Goal: Find specific page/section: Find specific page/section

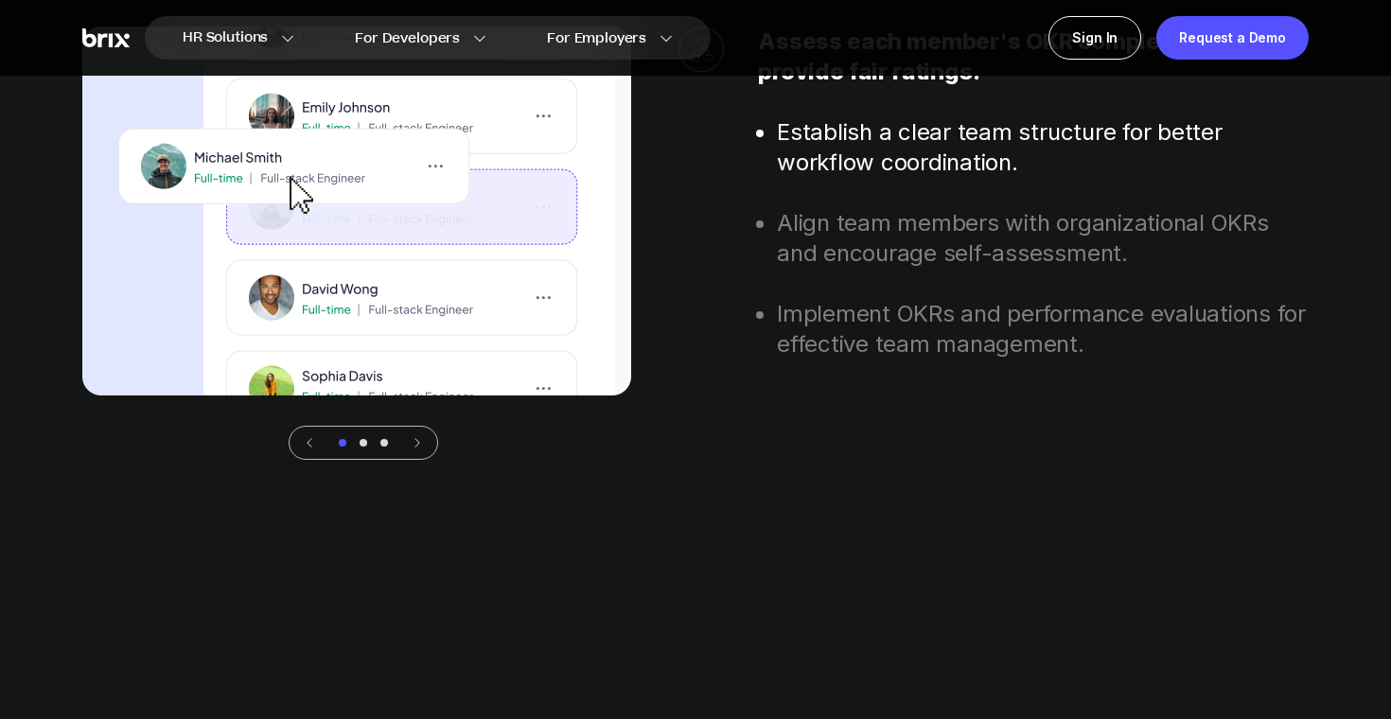
scroll to position [5772, 0]
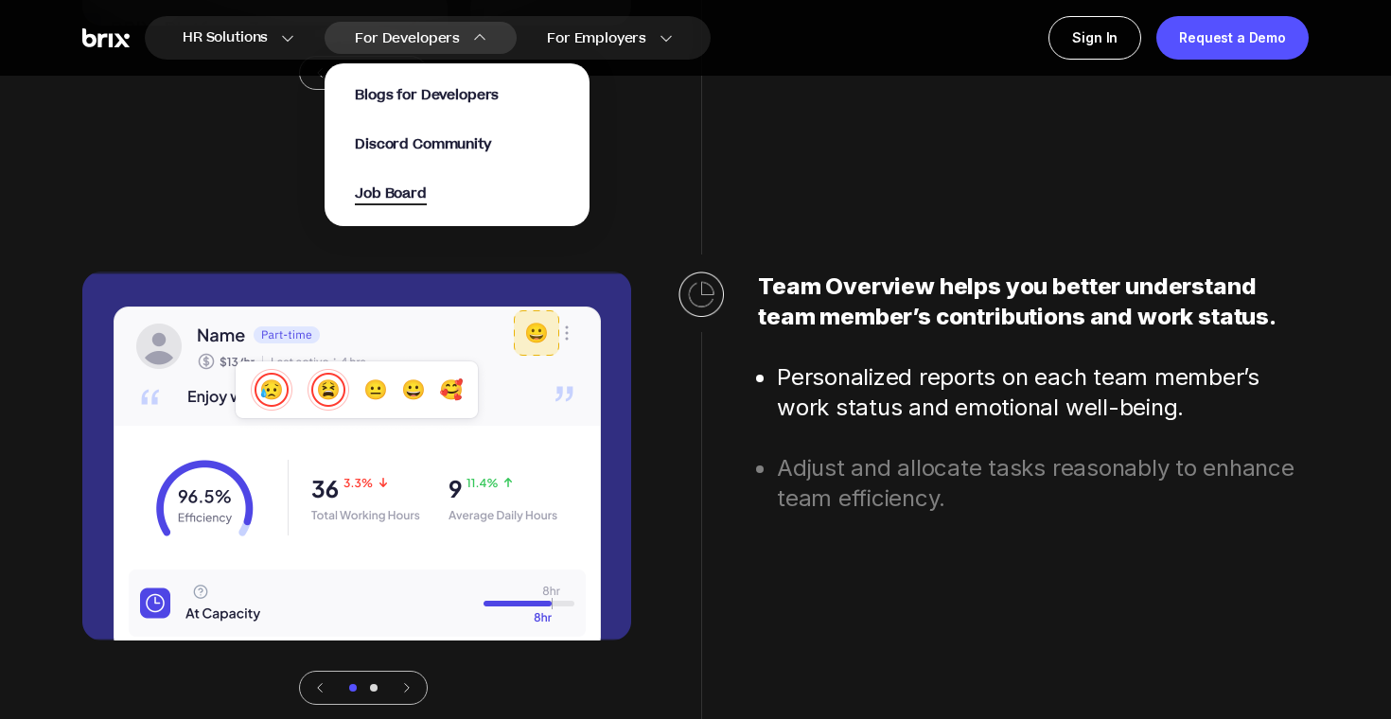
click at [411, 193] on span "Job Board" at bounding box center [391, 195] width 72 height 22
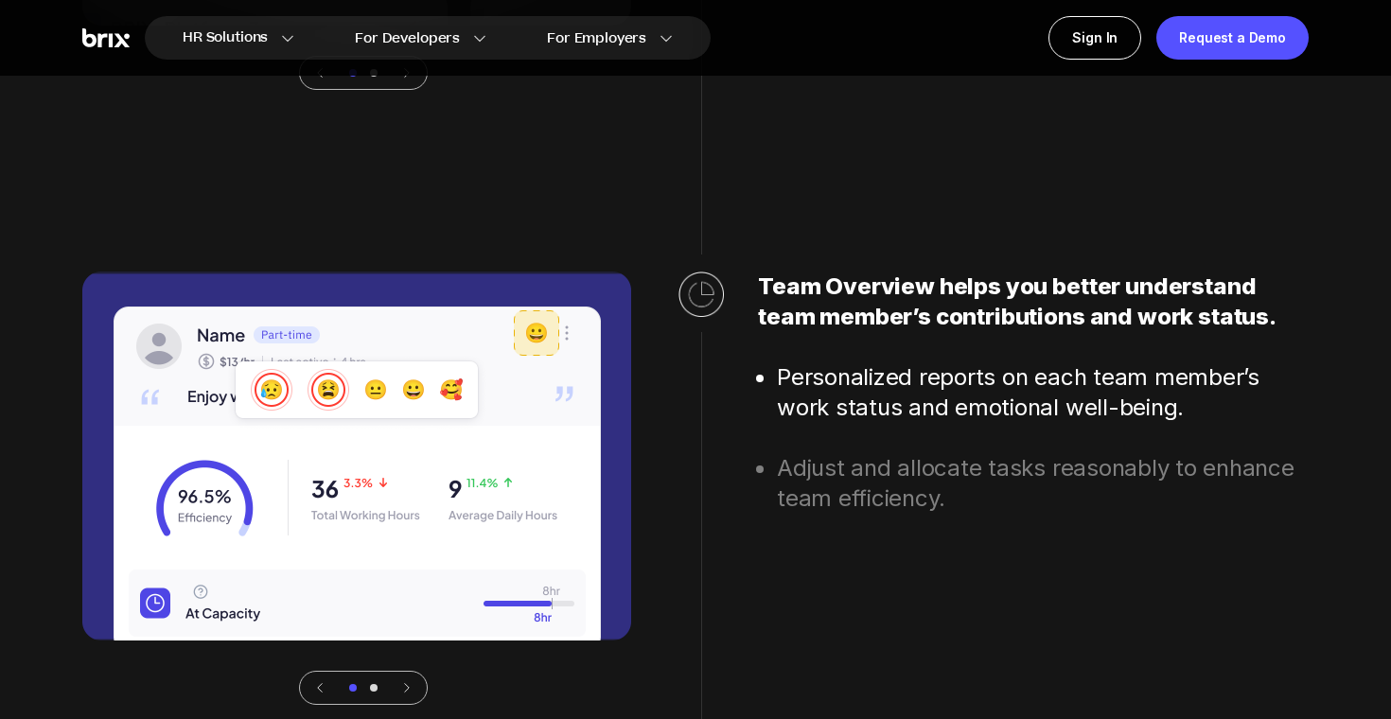
click at [97, 34] on img at bounding box center [105, 38] width 47 height 20
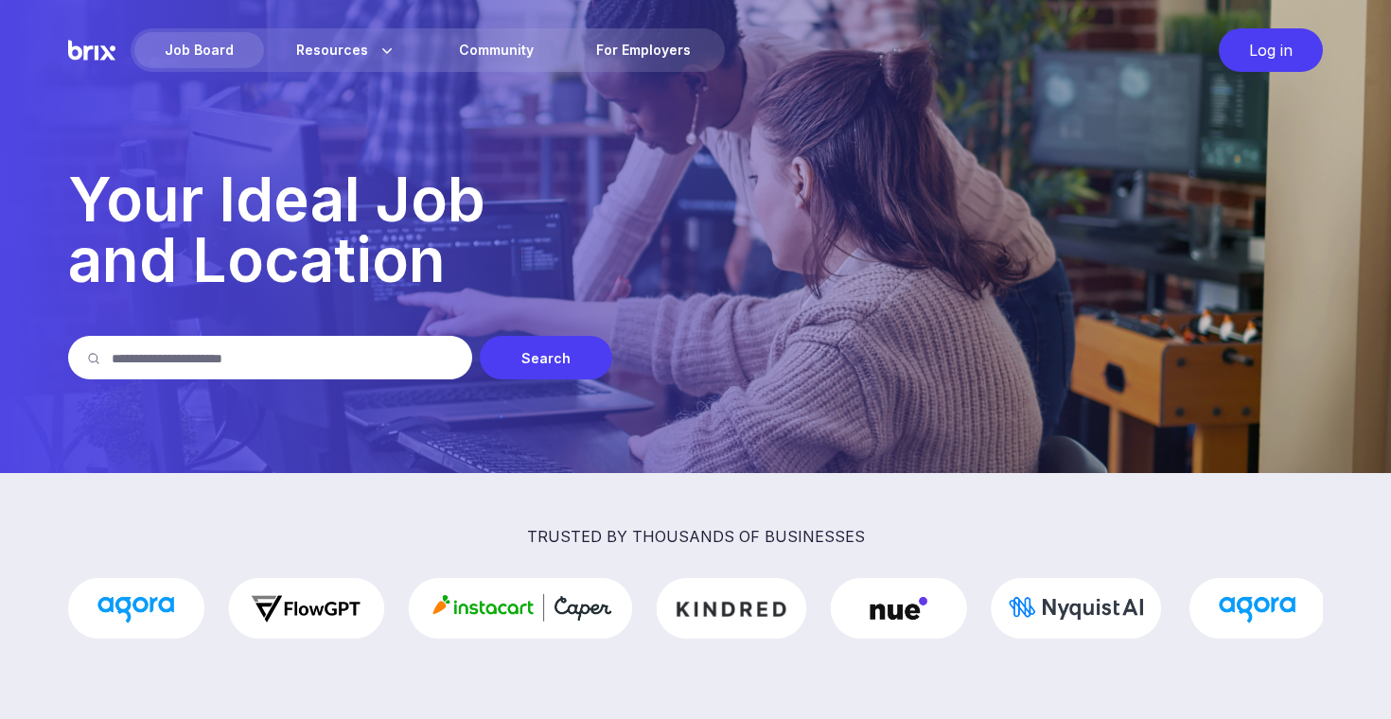
click at [355, 345] on input "text" at bounding box center [283, 358] width 342 height 44
type input "******"
click at [512, 357] on div "Search" at bounding box center [546, 358] width 132 height 44
click at [83, 51] on img at bounding box center [91, 50] width 47 height 44
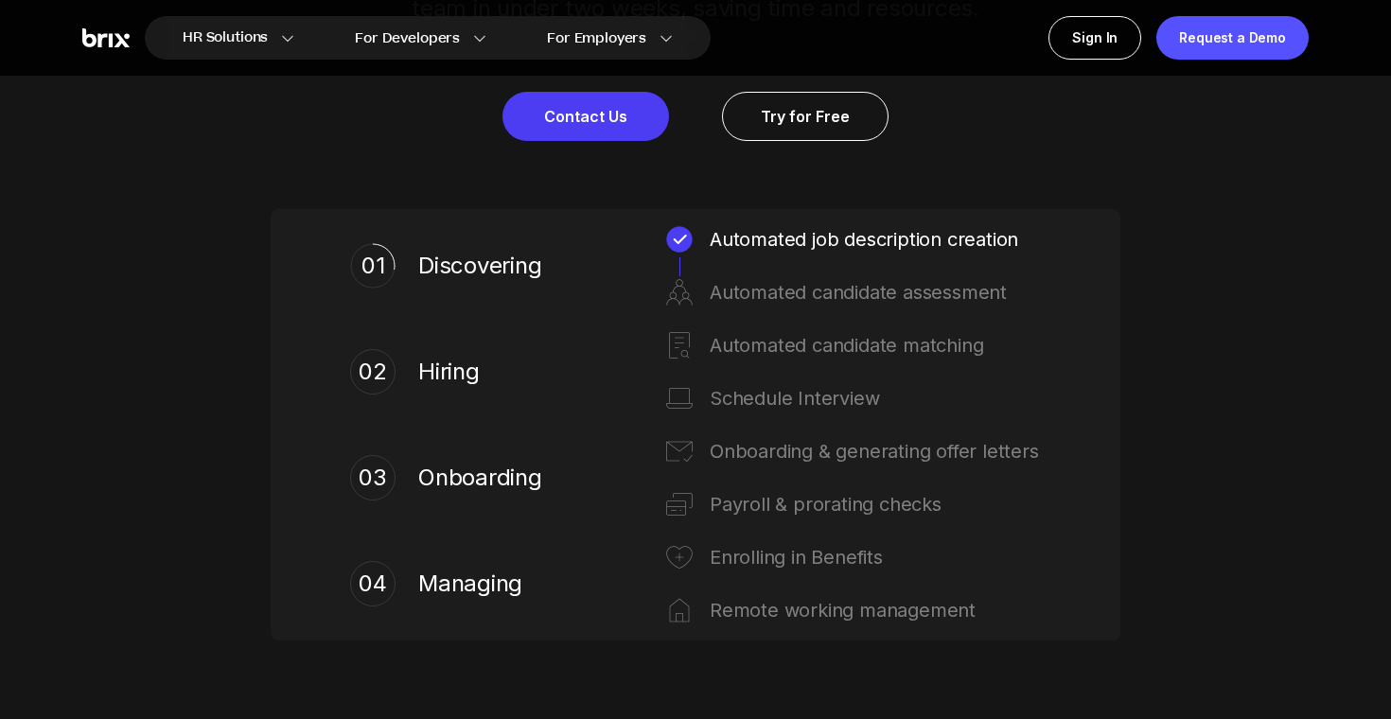
scroll to position [1021, 0]
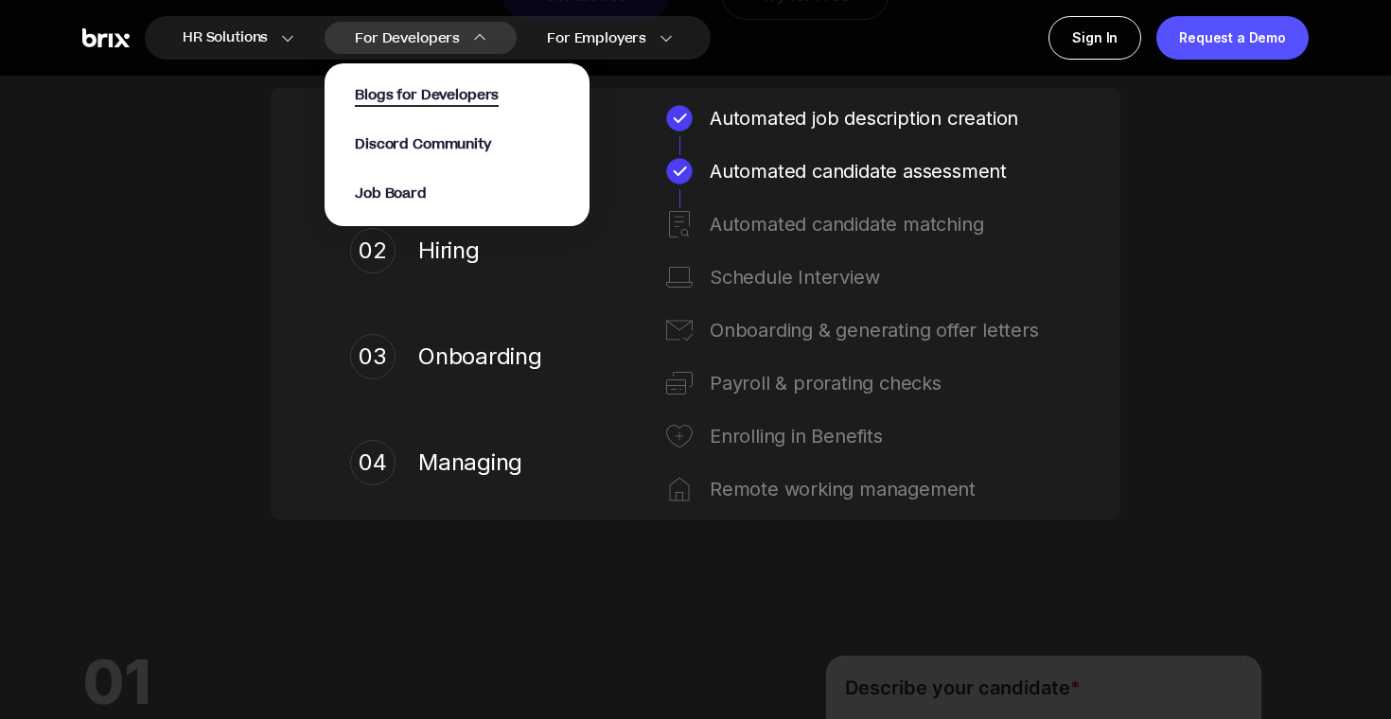
click at [488, 97] on span "Blogs for Developers" at bounding box center [427, 96] width 144 height 22
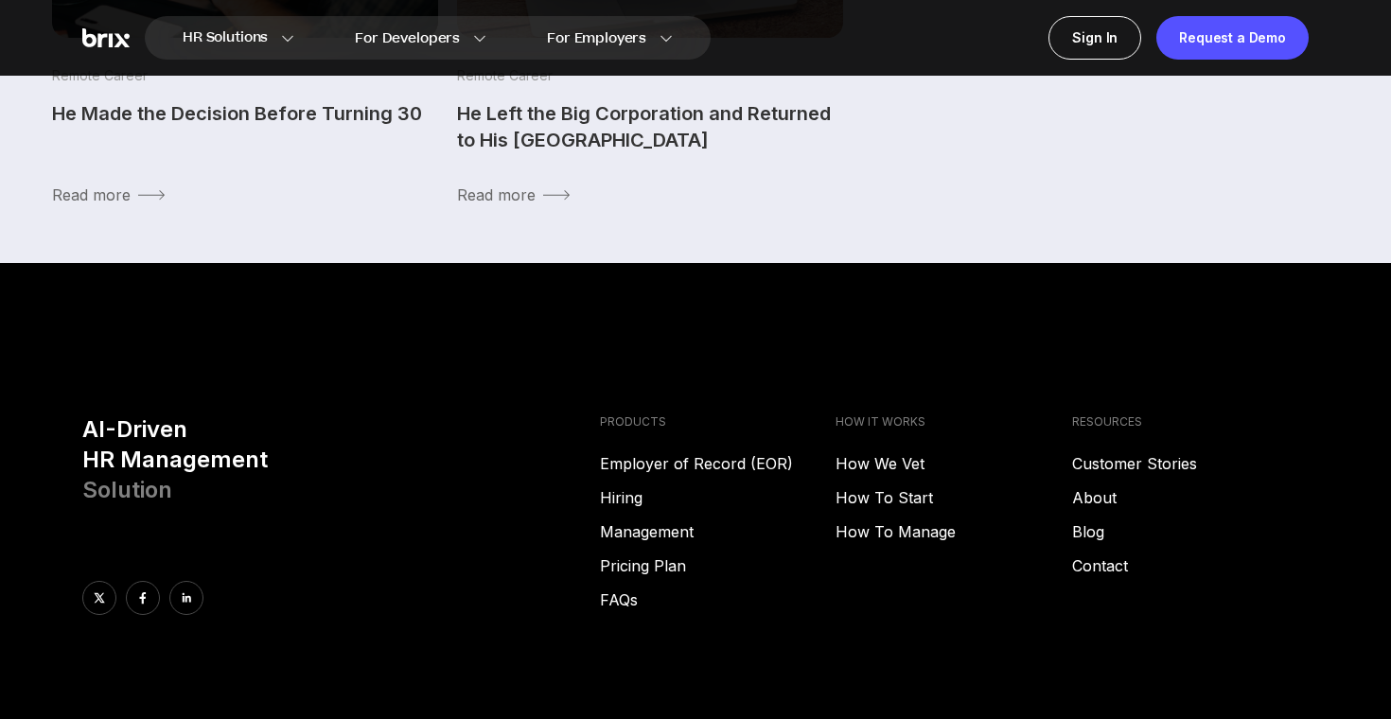
scroll to position [916, 0]
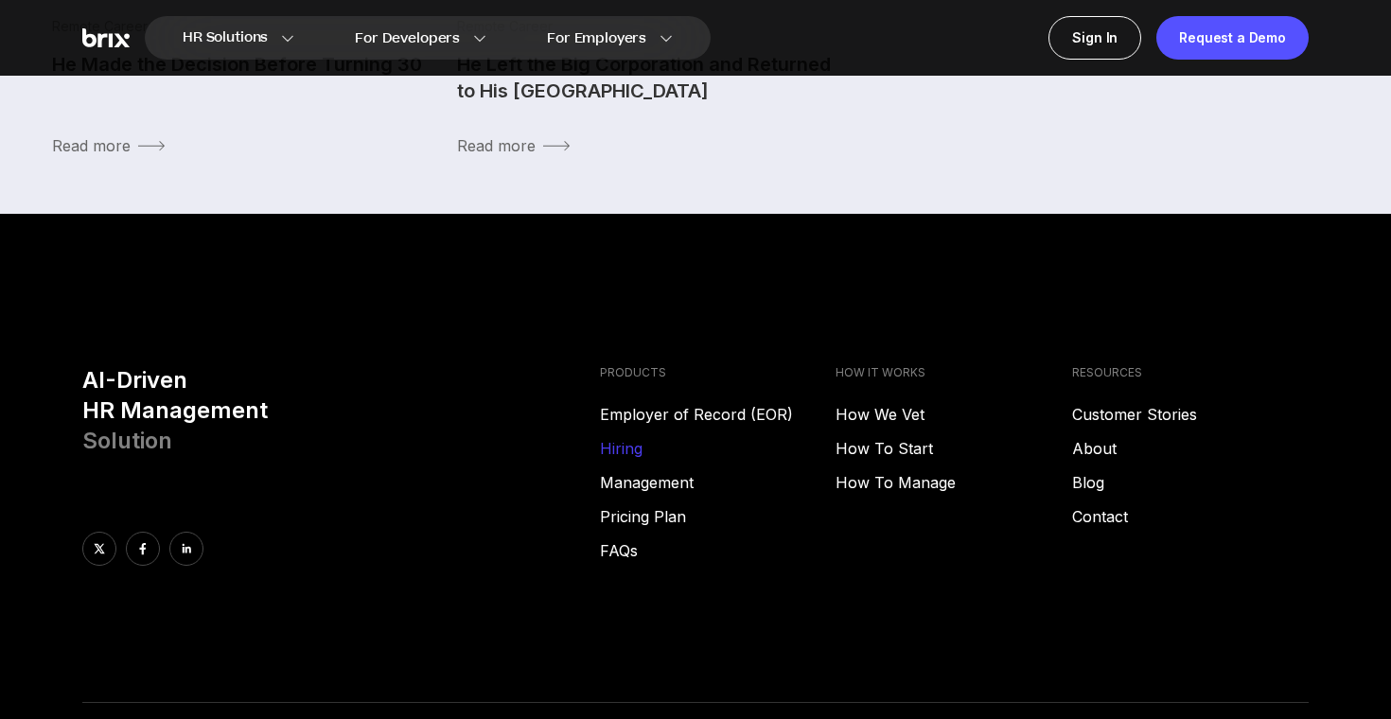
click at [641, 456] on link "Hiring" at bounding box center [718, 448] width 237 height 23
